Goal: Task Accomplishment & Management: Complete application form

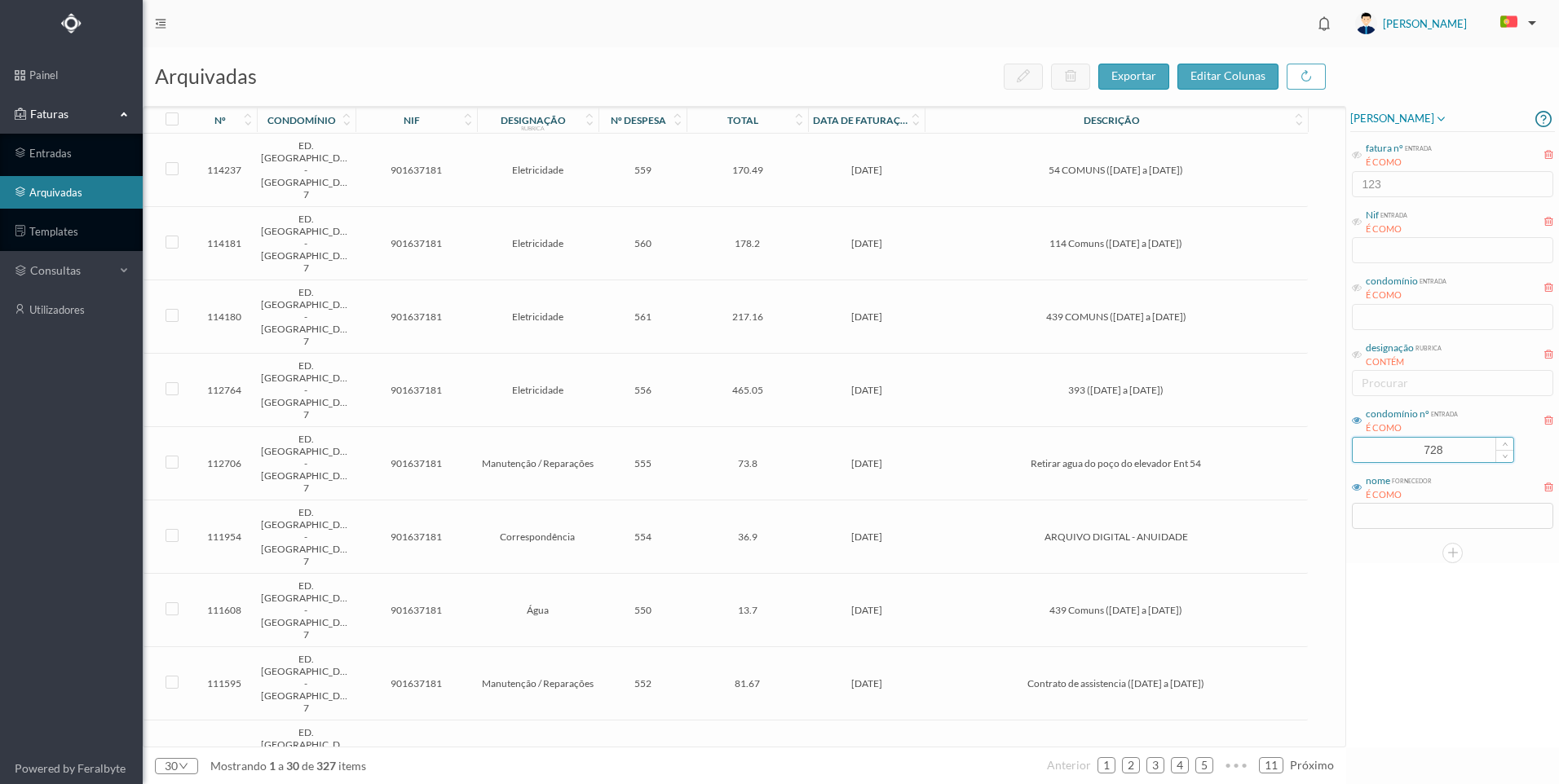
drag, startPoint x: 1466, startPoint y: 452, endPoint x: 1359, endPoint y: 445, distance: 107.2
click at [1359, 445] on input "728" at bounding box center [1433, 450] width 161 height 24
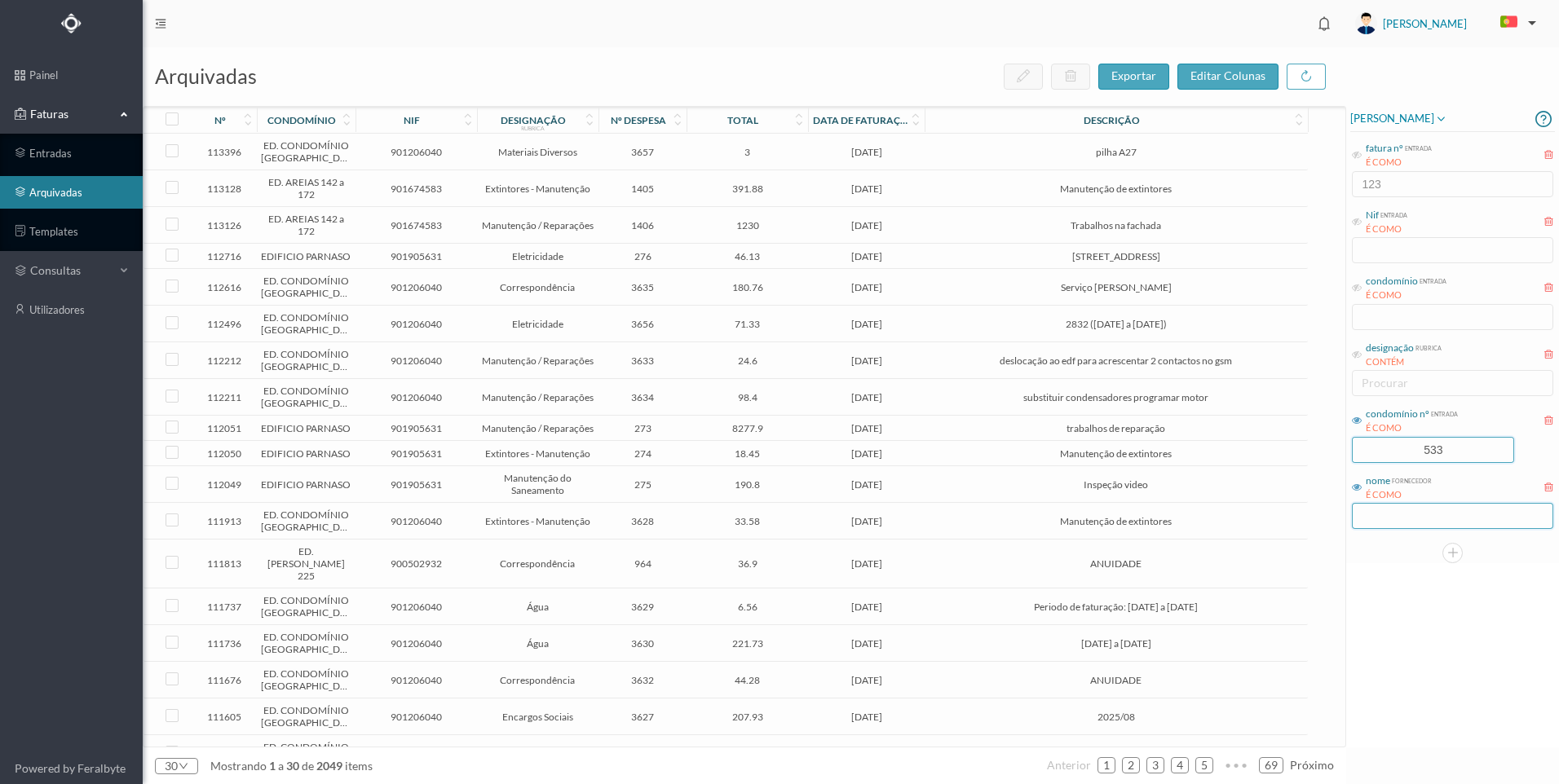
type input "533"
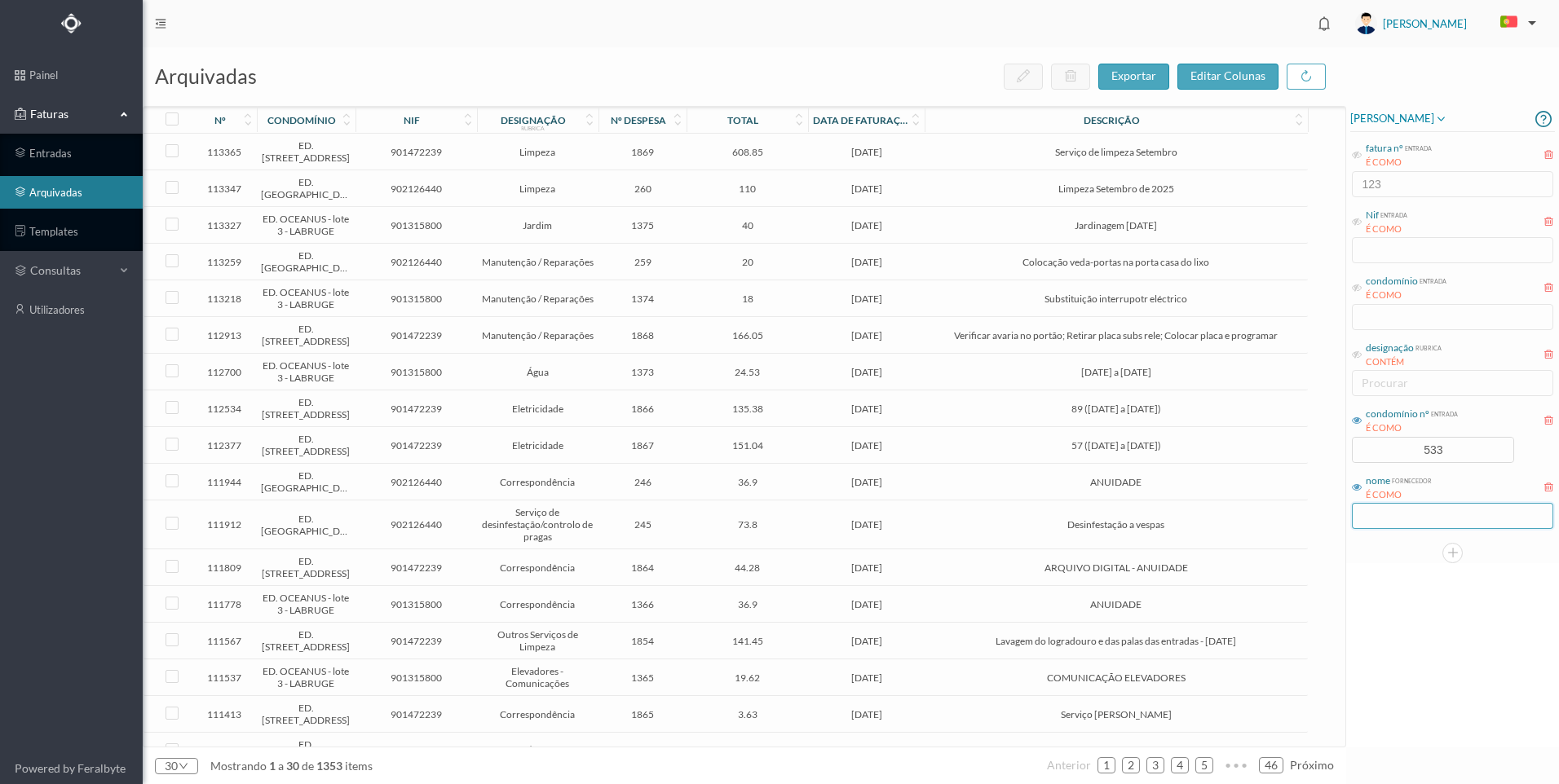
click at [1408, 524] on input "text" at bounding box center [1453, 516] width 201 height 26
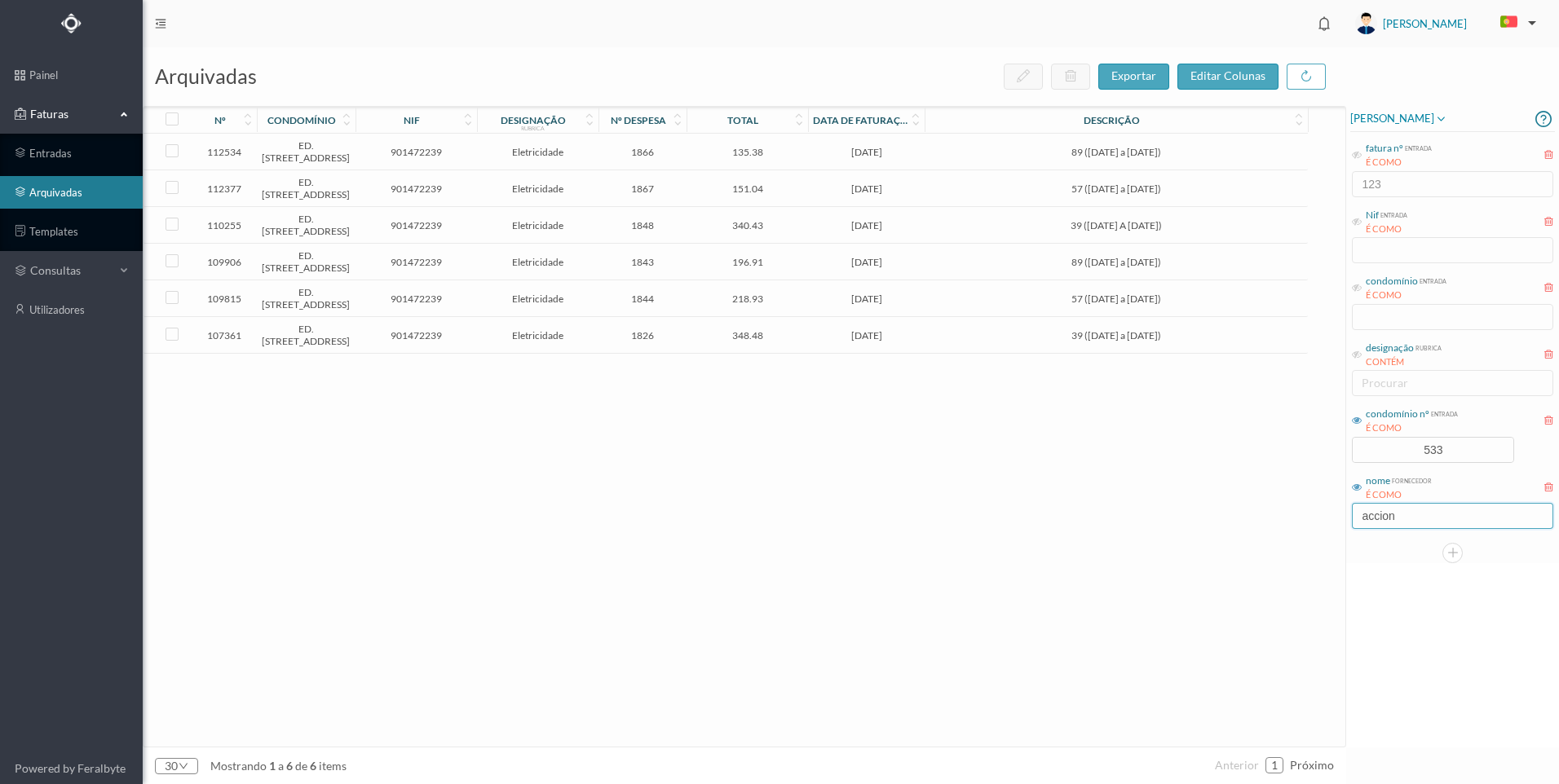
type input "accion"
click at [870, 222] on span "[DATE]" at bounding box center [866, 226] width 109 height 12
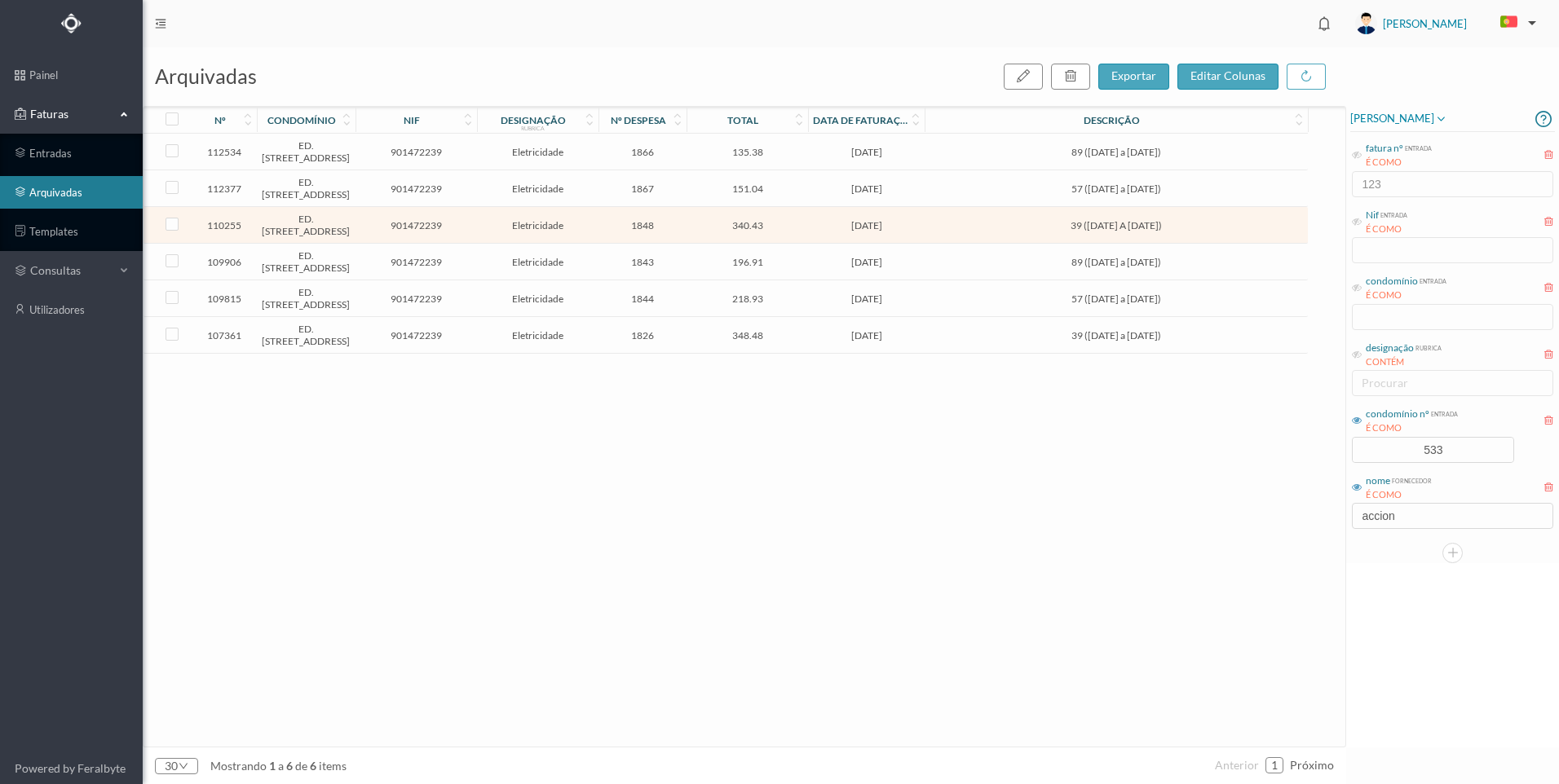
click at [870, 222] on span "[DATE]" at bounding box center [866, 226] width 109 height 12
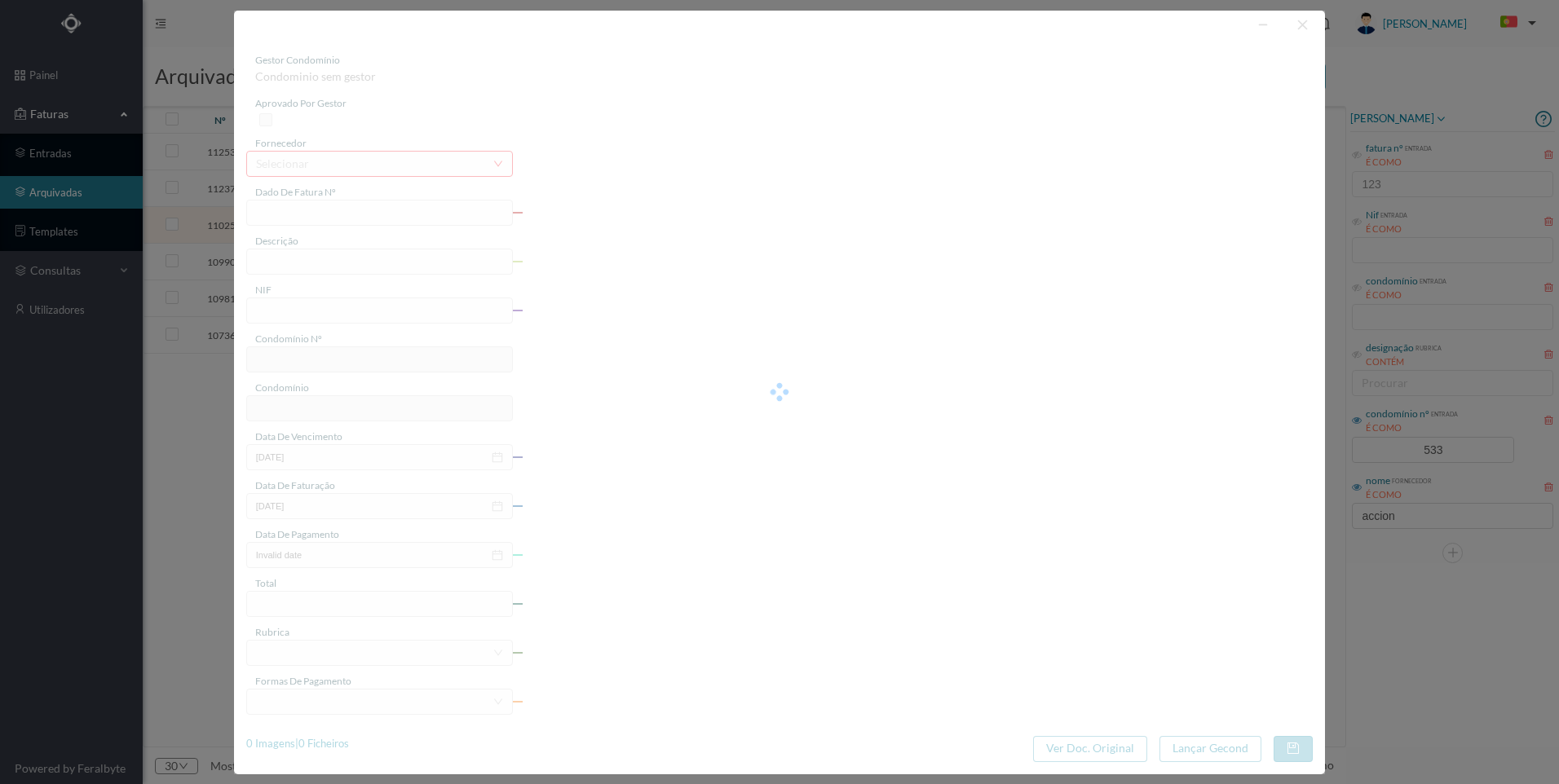
type input "FT P25/036338"
type input "39 ([DATE] A [DATE])"
type input "901472239"
type input "[DATE]"
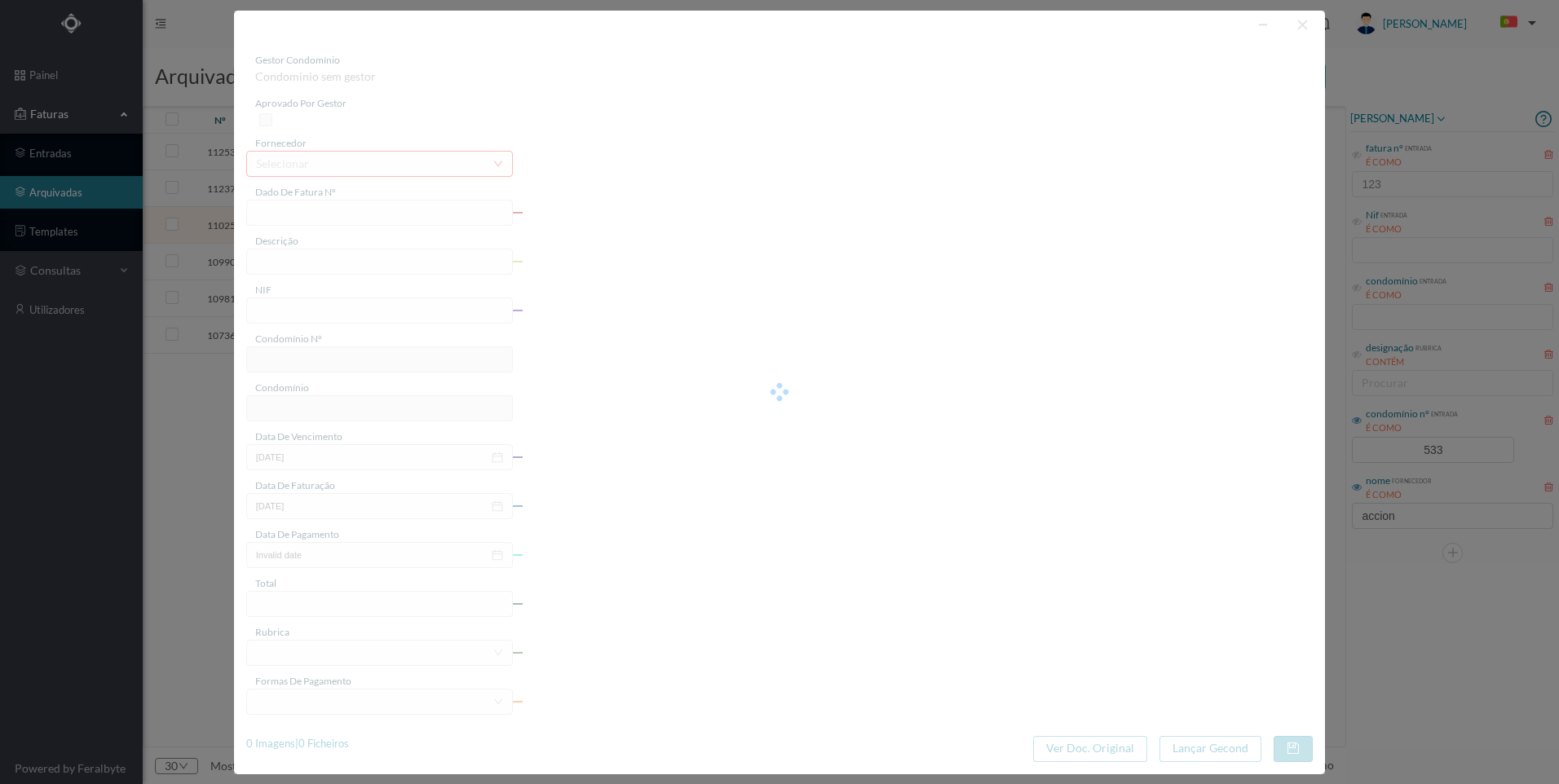
type input "[DATE]"
type input "340.43"
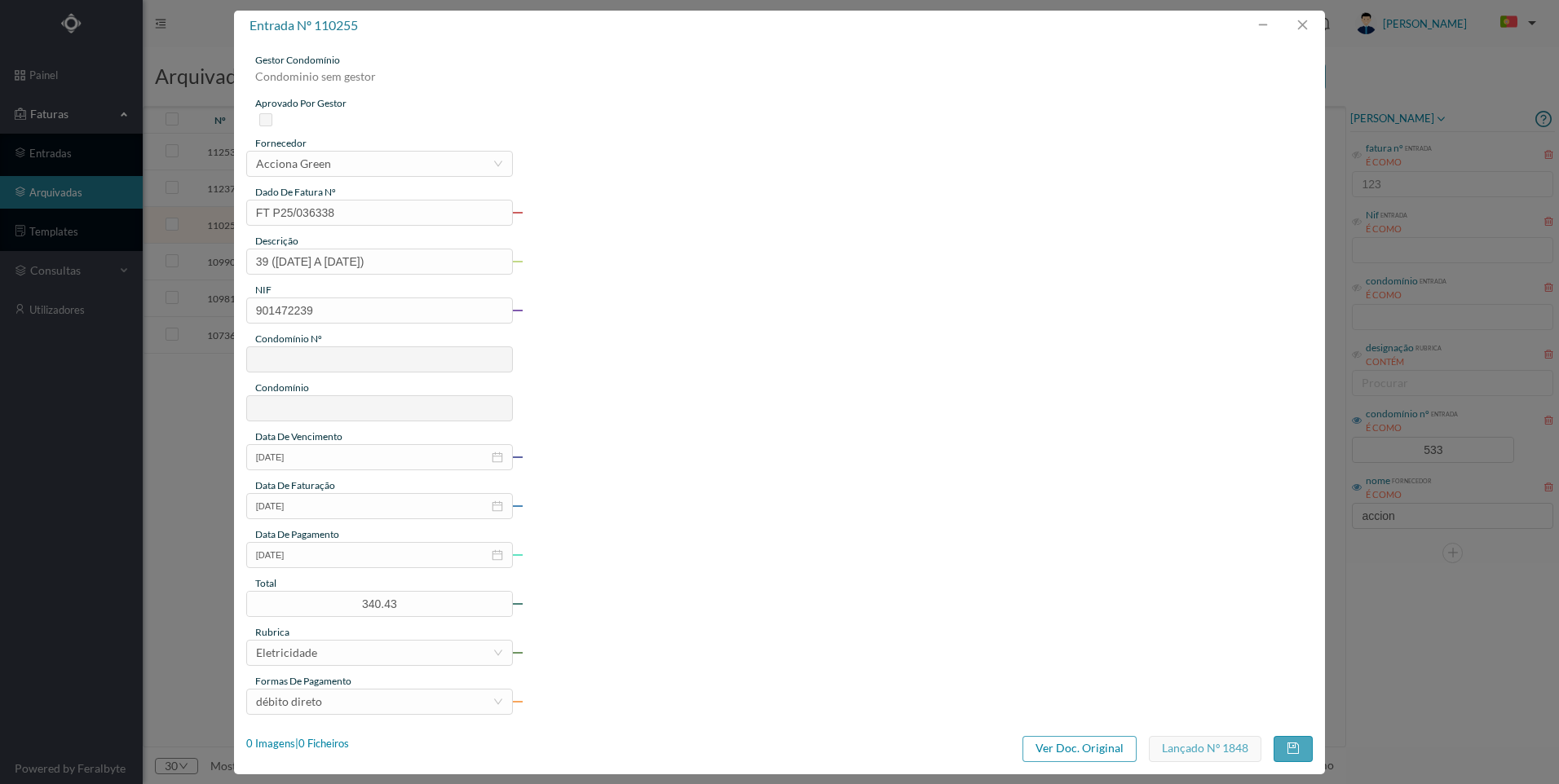
type input "533"
type input "ED. [STREET_ADDRESS]"
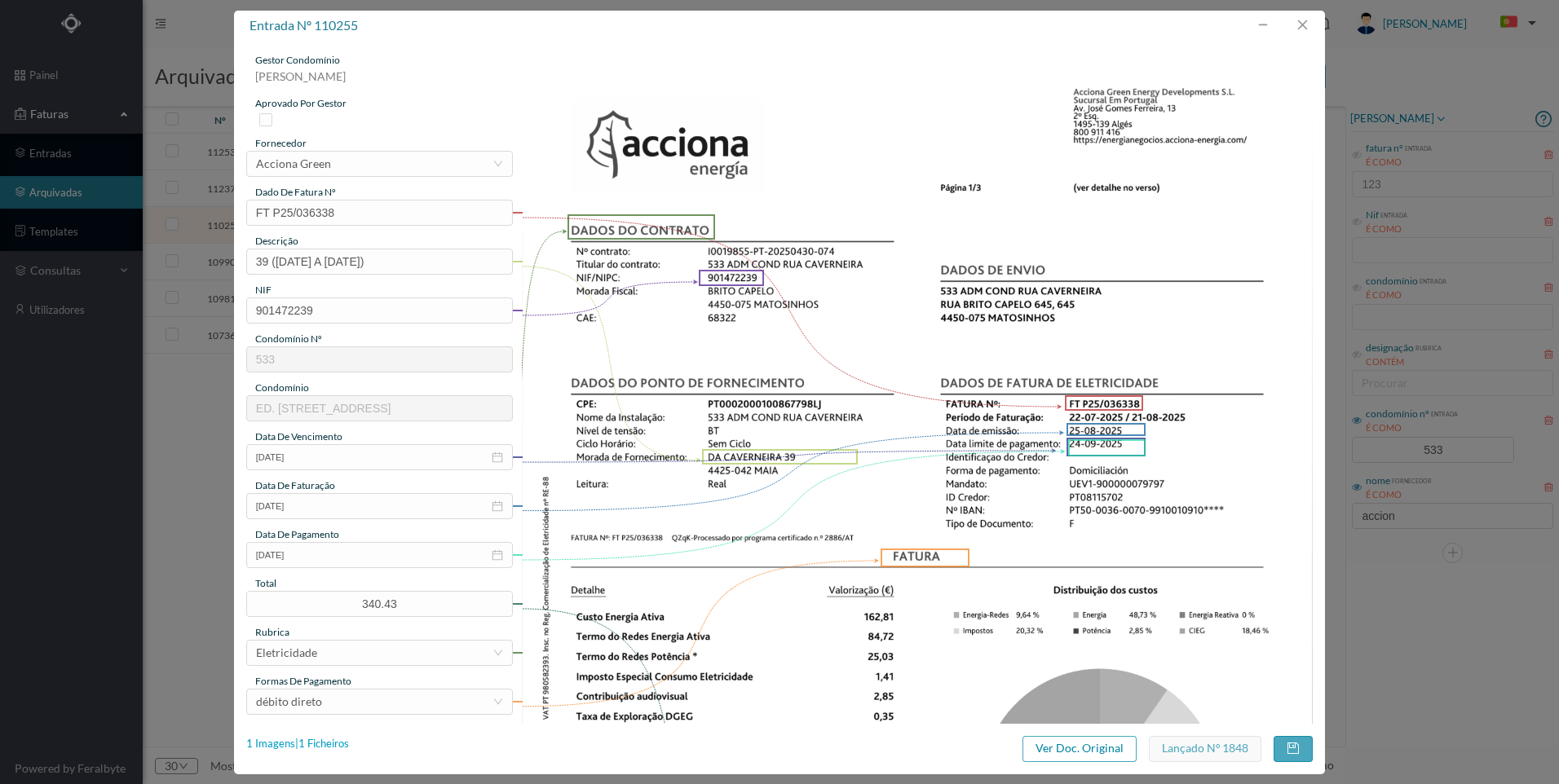
click at [336, 746] on div "1 Imagens | 1 Ficheiros" at bounding box center [298, 744] width 102 height 16
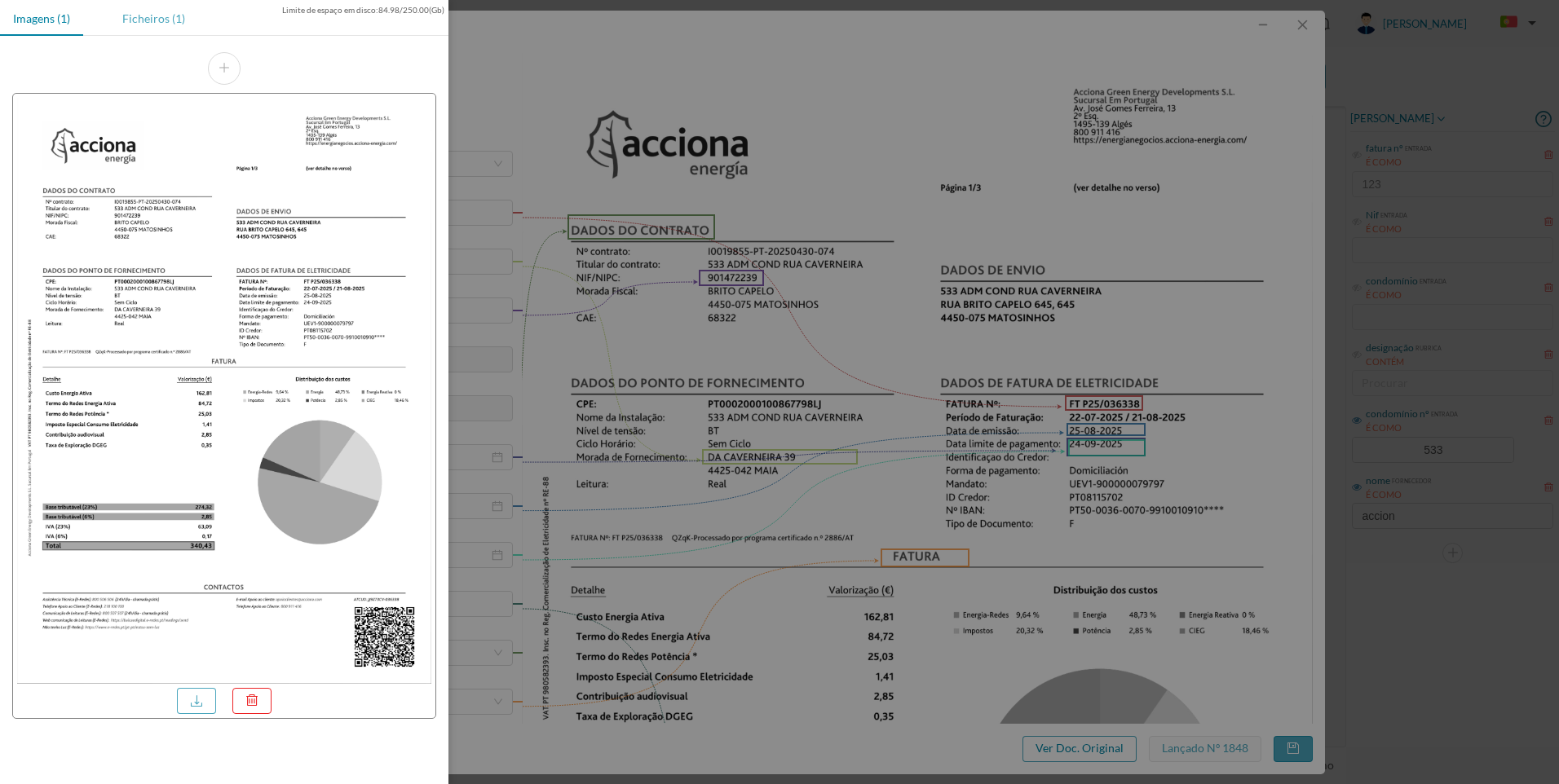
click at [161, 23] on div "Ficheiros (1)" at bounding box center [154, 18] width 89 height 36
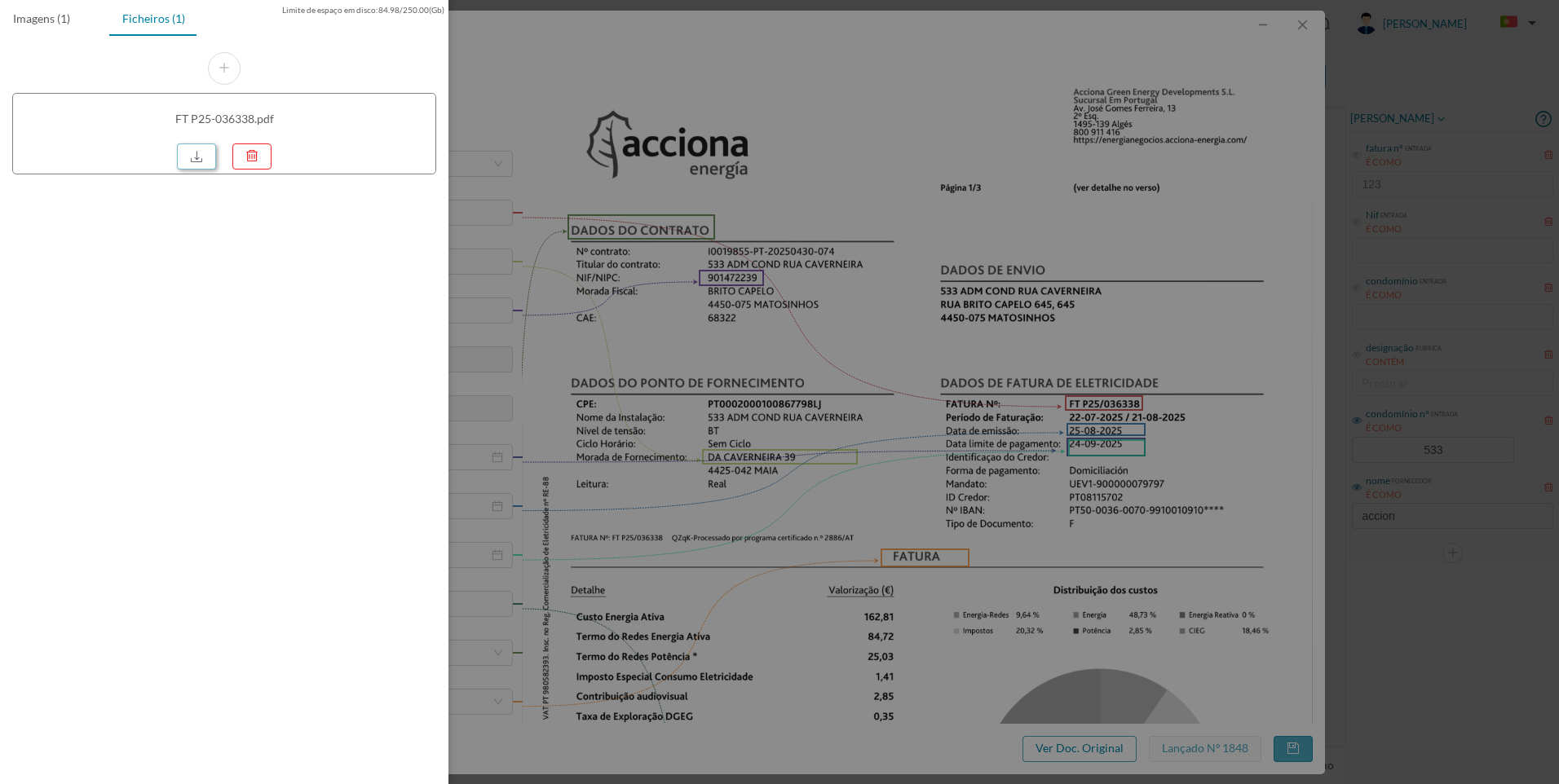
click at [198, 158] on link at bounding box center [196, 156] width 39 height 26
click at [725, 115] on div at bounding box center [779, 392] width 1559 height 784
